Goal: Information Seeking & Learning: Check status

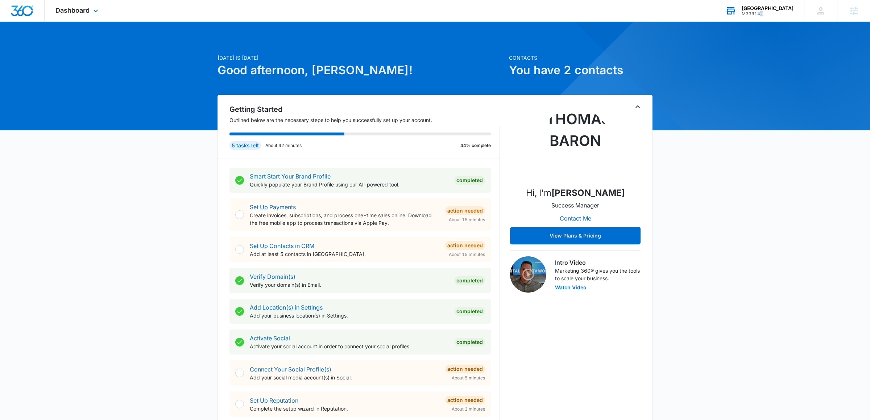
click at [759, 14] on div "M339140" at bounding box center [767, 13] width 52 height 5
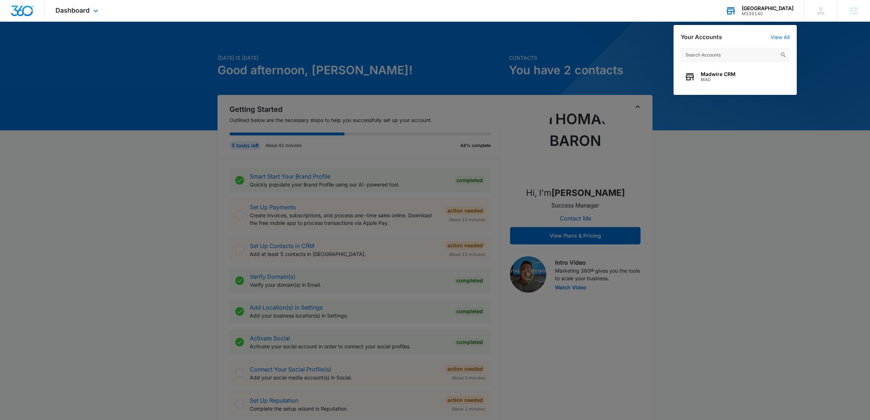
click at [730, 55] on input "text" at bounding box center [734, 55] width 109 height 14
type input "jd ventures builds"
click at [717, 84] on div "JD Ventures Builds LLC M338561" at bounding box center [734, 77] width 109 height 22
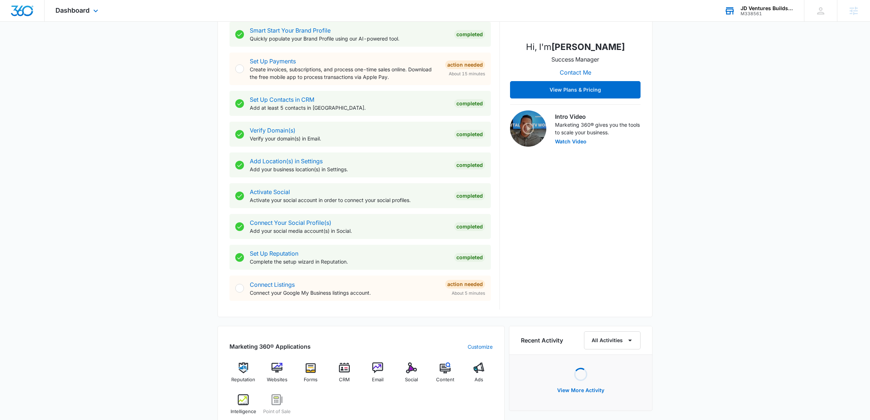
scroll to position [267, 0]
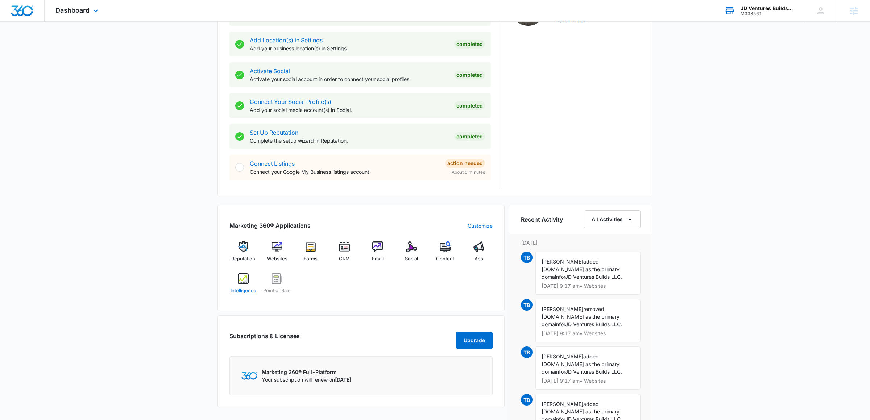
click at [244, 284] on img at bounding box center [243, 279] width 11 height 11
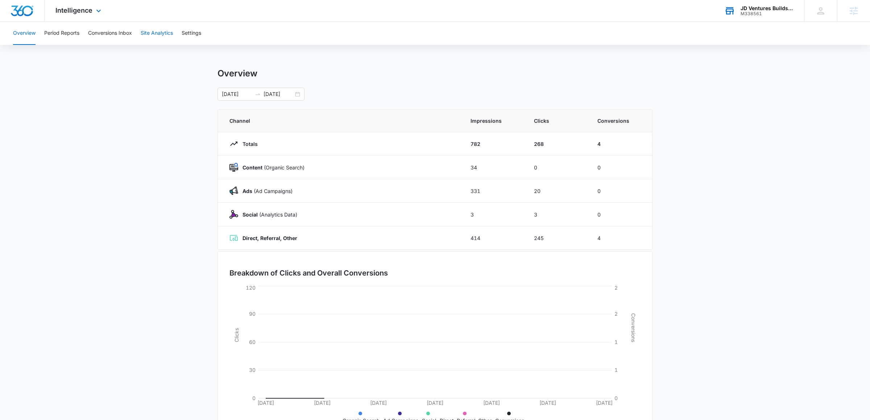
click at [153, 35] on button "Site Analytics" at bounding box center [157, 33] width 32 height 23
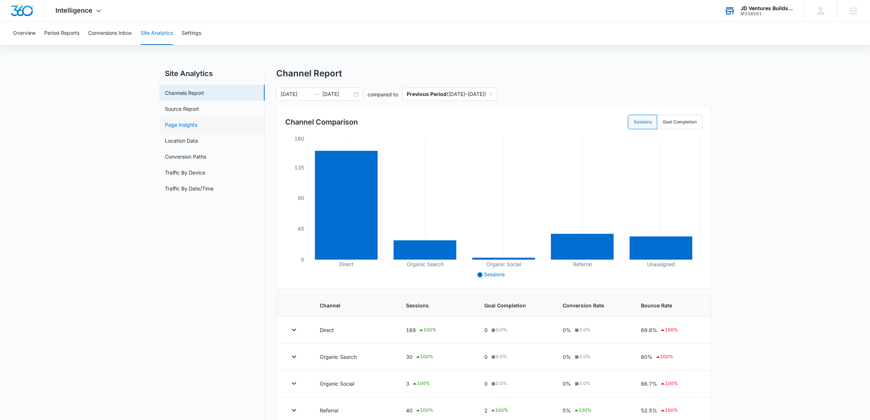
click at [197, 129] on link "Page Insights" at bounding box center [181, 125] width 32 height 8
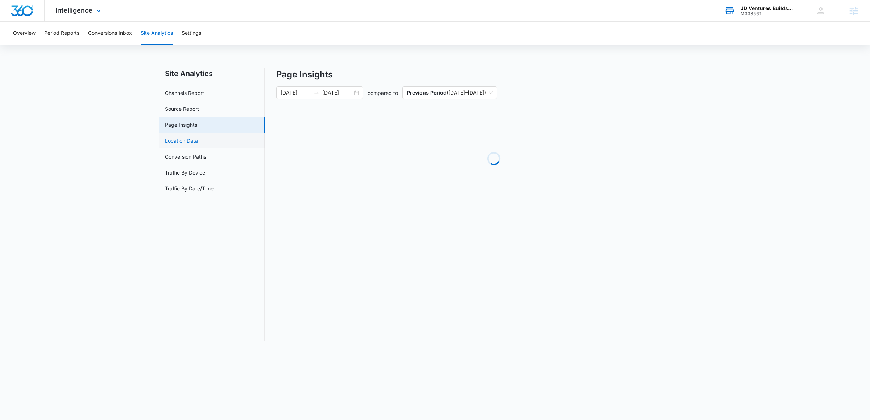
click at [198, 143] on link "Location Data" at bounding box center [181, 141] width 33 height 8
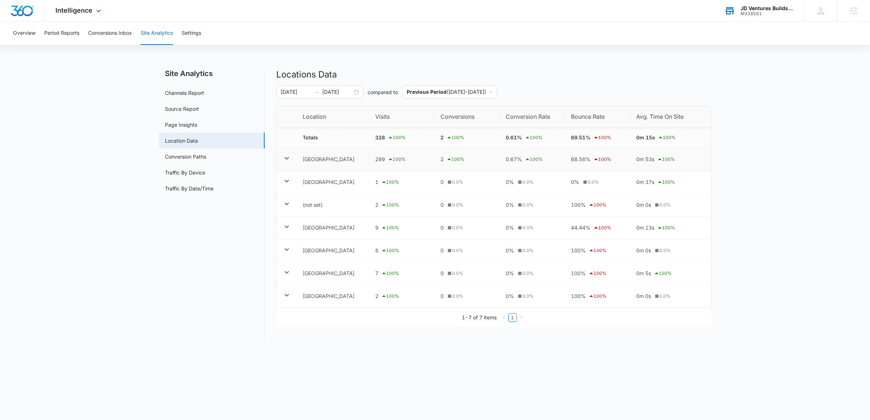
click at [288, 159] on icon at bounding box center [286, 158] width 9 height 9
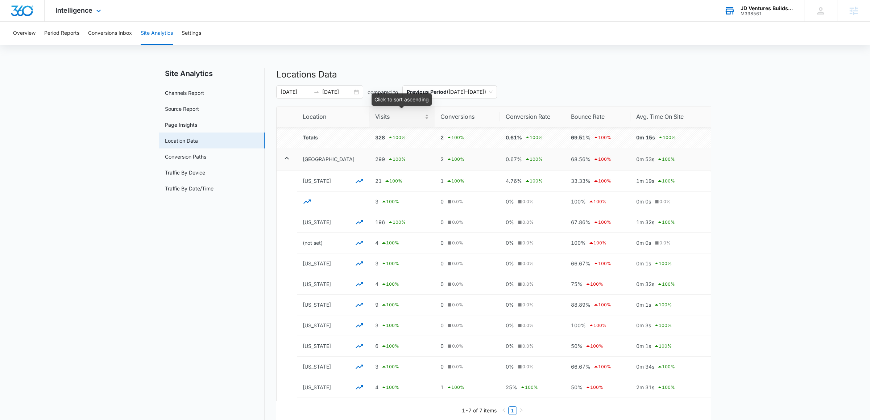
click at [397, 118] on span "Visits" at bounding box center [399, 116] width 48 height 9
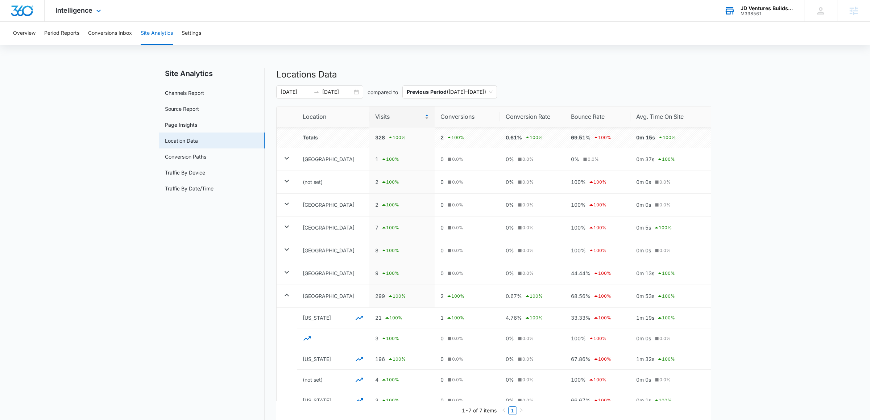
click at [389, 121] on span "Visits" at bounding box center [399, 116] width 48 height 9
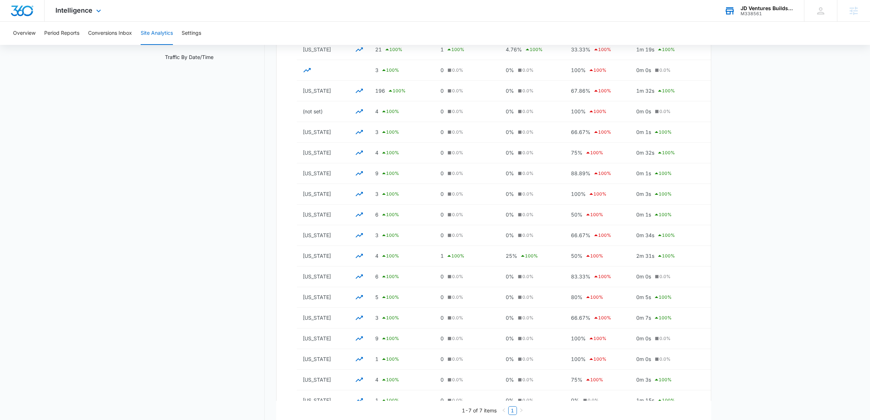
scroll to position [145, 0]
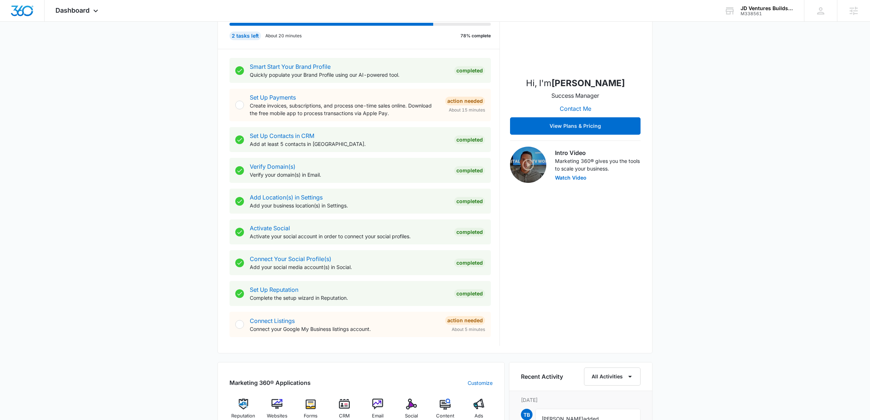
scroll to position [184, 0]
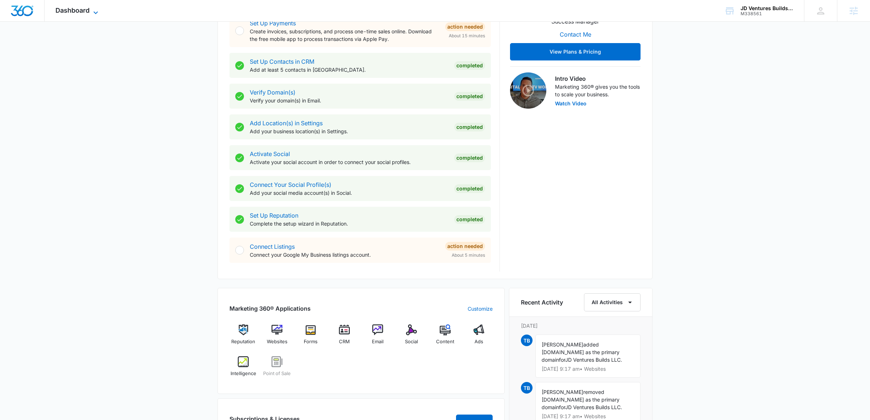
click at [81, 8] on span "Dashboard" at bounding box center [72, 11] width 34 height 8
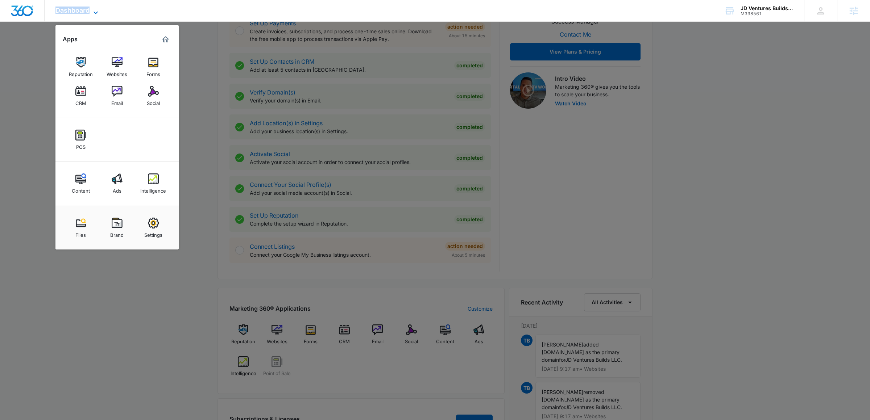
click at [81, 8] on span "Dashboard" at bounding box center [72, 11] width 34 height 8
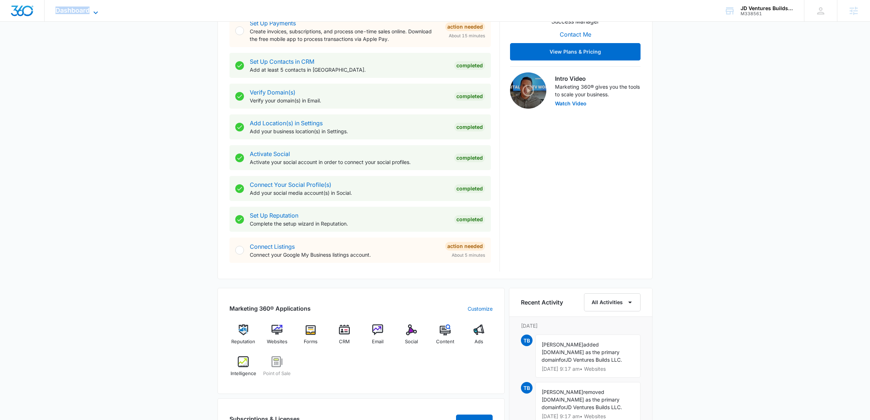
click at [81, 8] on span "Dashboard" at bounding box center [72, 11] width 34 height 8
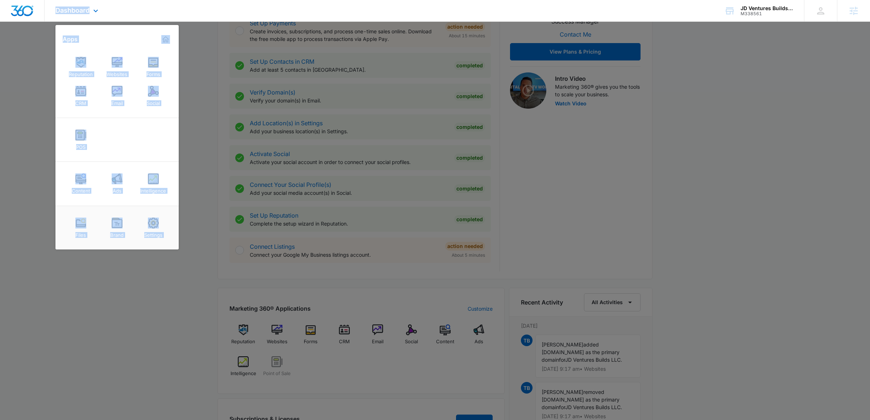
click at [62, 91] on div "Reputation Websites Forms CRM Email Social" at bounding box center [116, 81] width 123 height 73
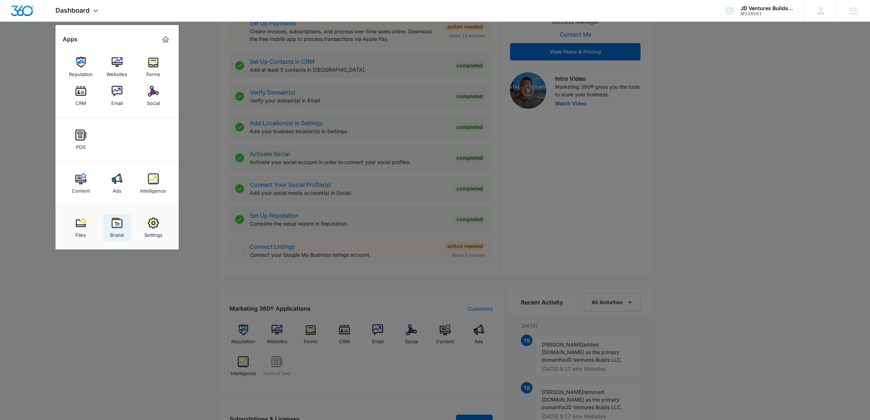
click at [127, 230] on link "Brand" at bounding box center [117, 228] width 28 height 28
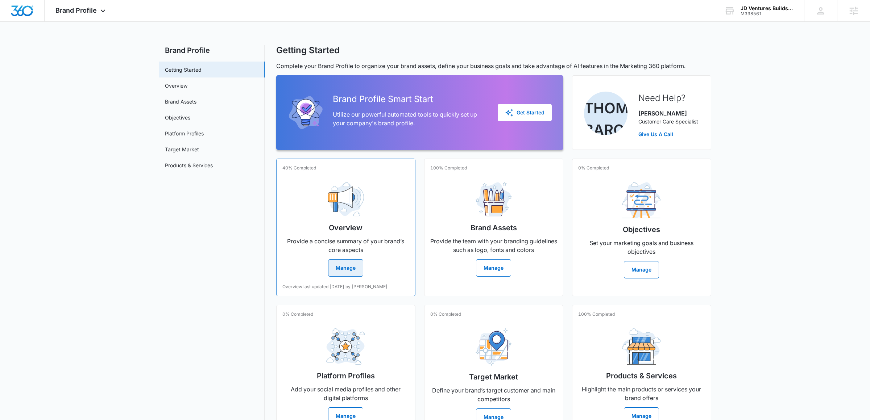
click at [343, 265] on button "Manage" at bounding box center [345, 267] width 35 height 17
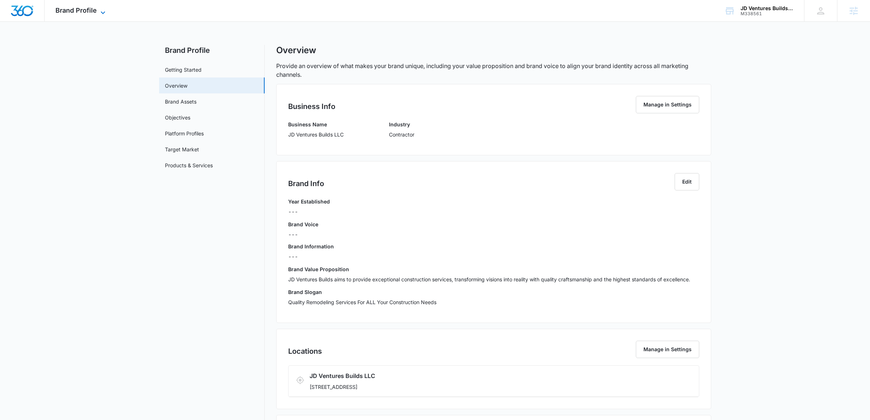
click at [99, 14] on icon at bounding box center [103, 12] width 9 height 9
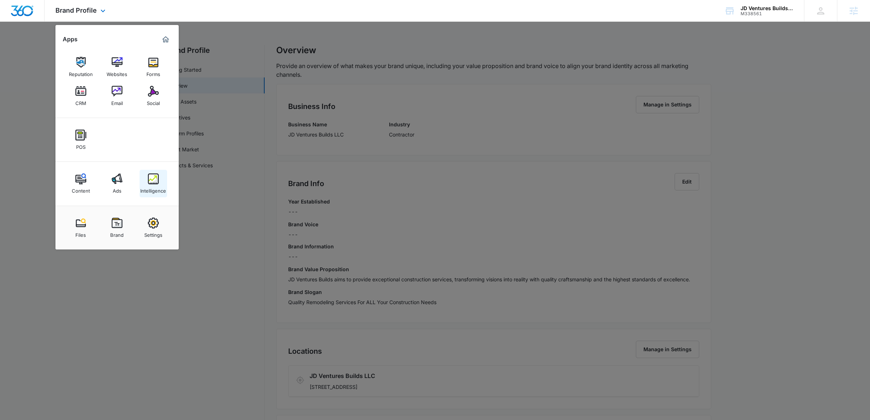
click at [149, 184] on div "Intelligence" at bounding box center [153, 188] width 26 height 9
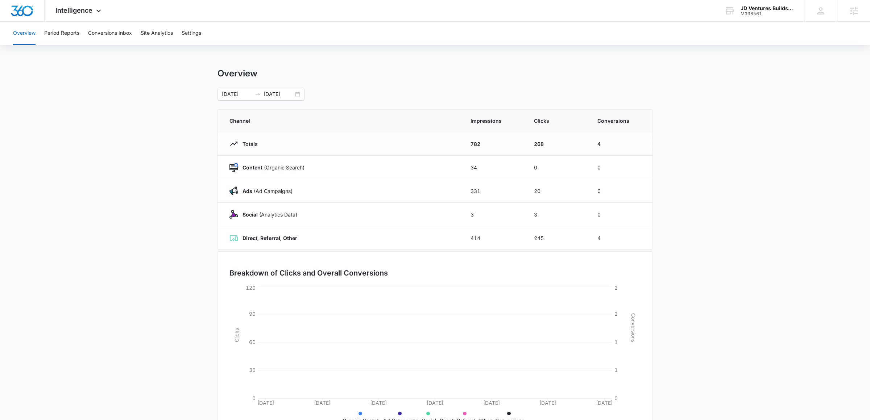
click at [136, 36] on div "Overview Period Reports Conversions Inbox Site Analytics Settings" at bounding box center [435, 33] width 852 height 23
click at [126, 34] on button "Conversions Inbox" at bounding box center [110, 33] width 44 height 23
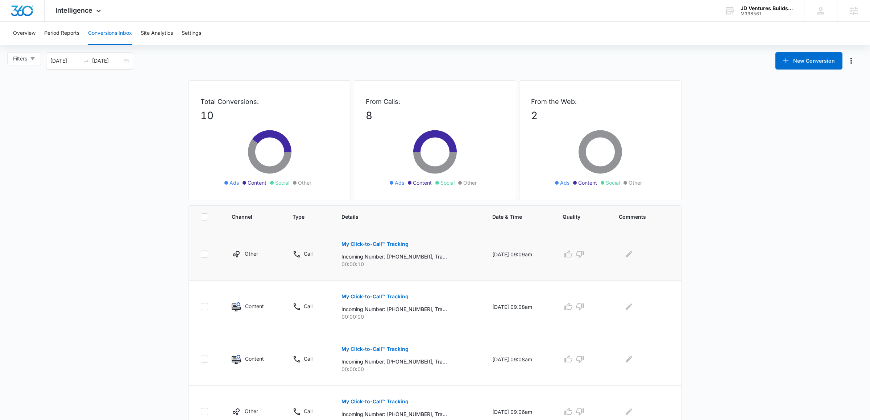
click at [393, 240] on button "My Click-to-Call™ Tracking" at bounding box center [374, 244] width 67 height 17
